Goal: Check status: Check status

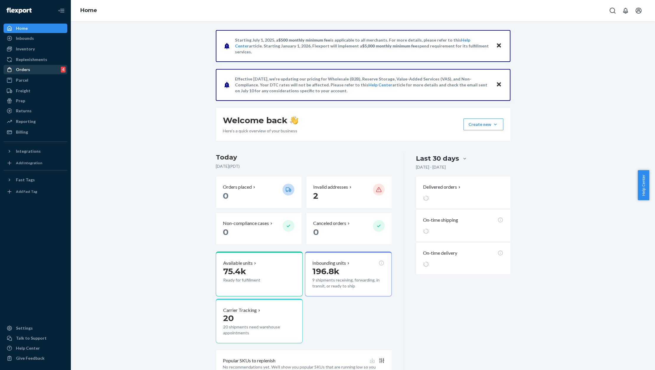
click at [26, 70] on div "Orders" at bounding box center [23, 70] width 14 height 6
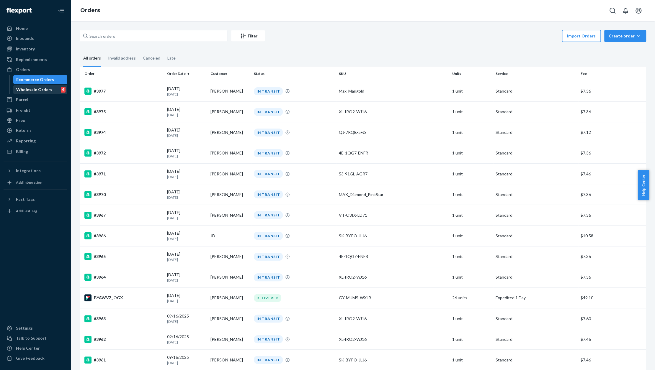
click at [36, 88] on div "Wholesale Orders" at bounding box center [34, 90] width 36 height 6
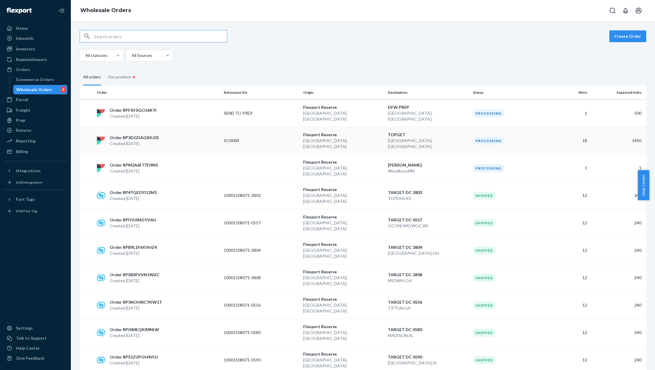
click at [144, 141] on p "Created [DATE]" at bounding box center [134, 144] width 49 height 6
